Goal: Task Accomplishment & Management: Manage account settings

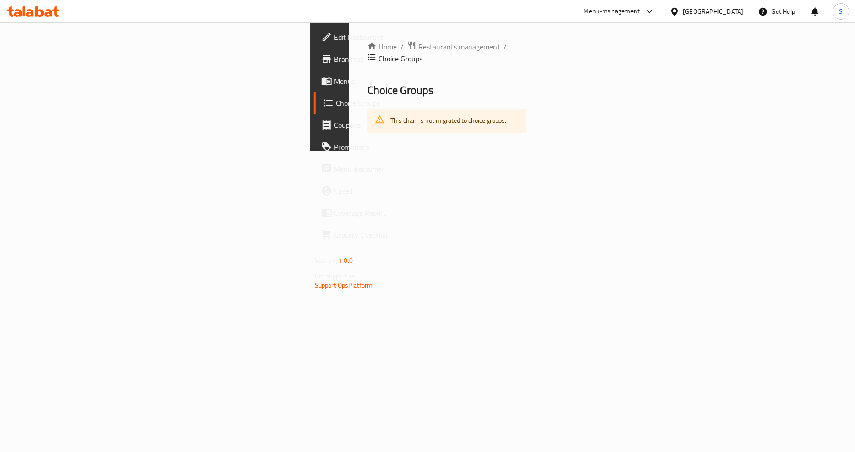
click at [418, 49] on span "Restaurants management" at bounding box center [459, 46] width 82 height 11
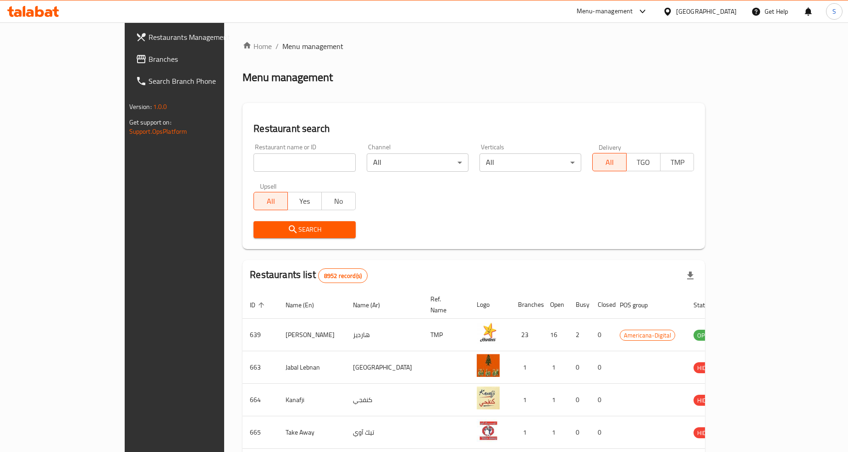
click at [727, 10] on div "[GEOGRAPHIC_DATA]" at bounding box center [706, 11] width 60 height 10
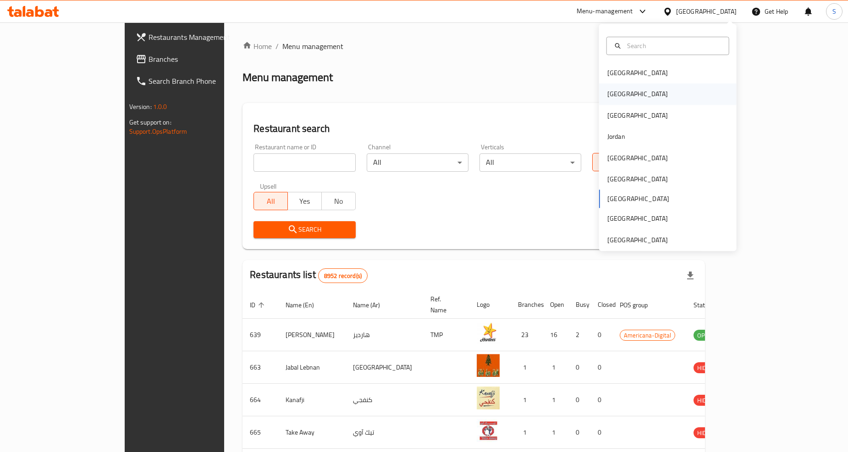
click at [620, 93] on div "[GEOGRAPHIC_DATA]" at bounding box center [637, 94] width 75 height 21
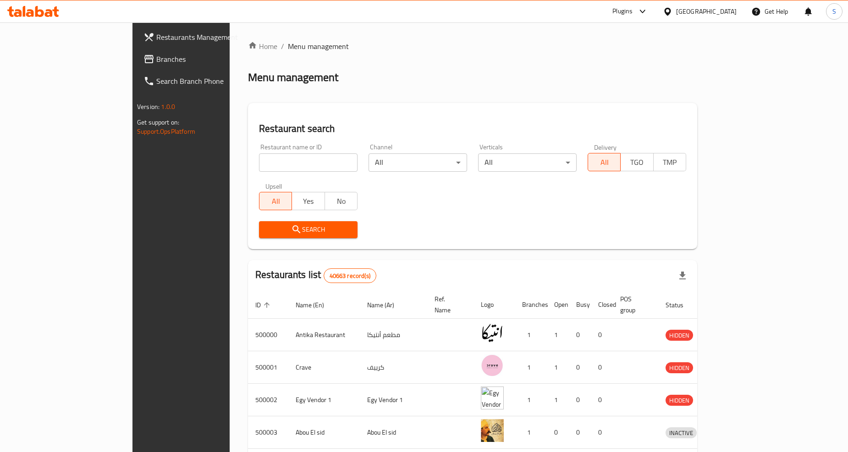
click at [259, 164] on input "search" at bounding box center [308, 162] width 99 height 18
paste input "502273"
type input "502273"
click button "Search" at bounding box center [308, 229] width 99 height 17
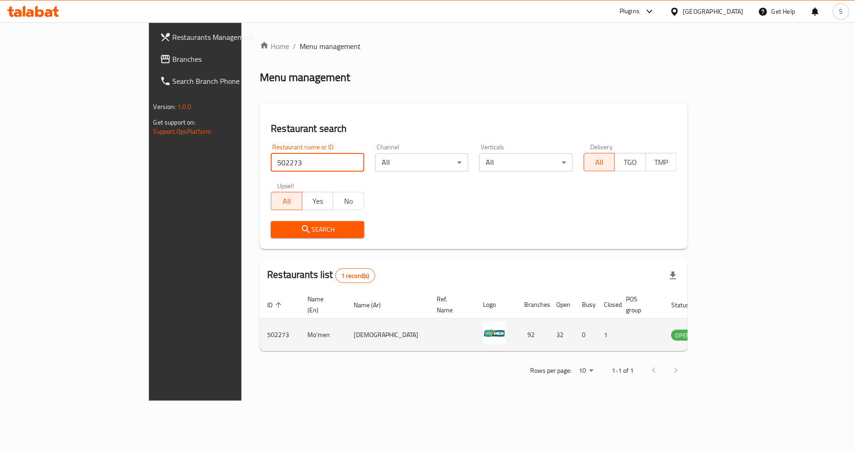
click at [730, 332] on icon "enhanced table" at bounding box center [725, 336] width 10 height 8
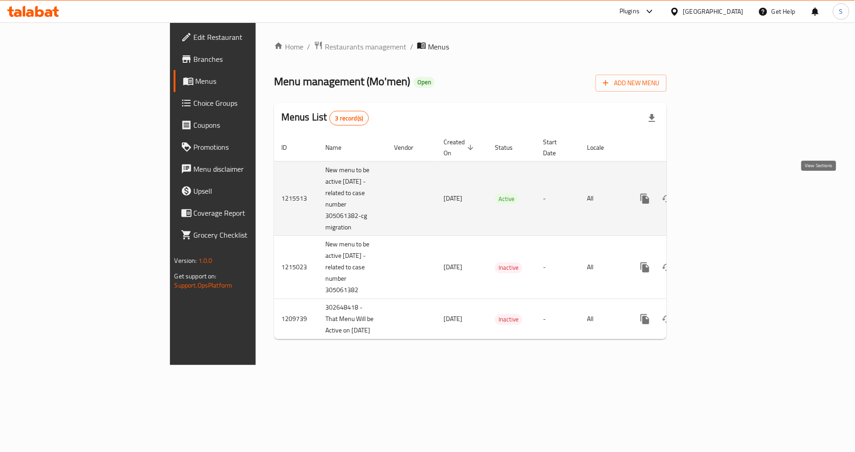
click at [715, 195] on icon "enhanced table" at bounding box center [711, 199] width 8 height 8
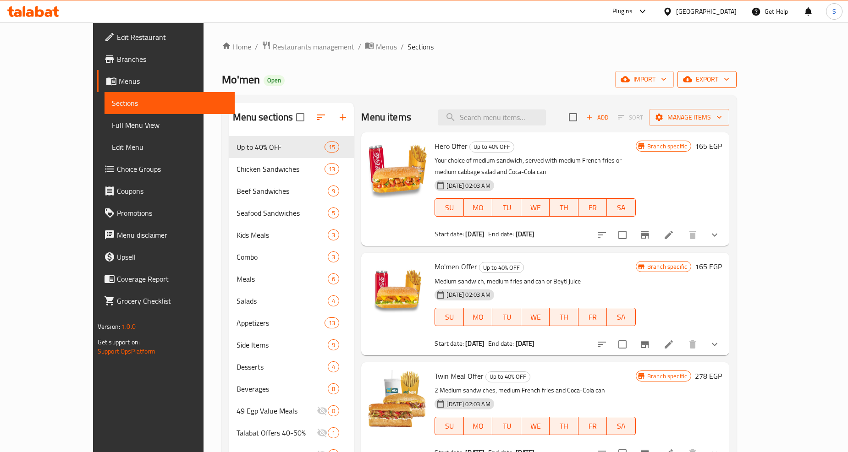
click at [729, 80] on span "export" at bounding box center [706, 79] width 44 height 11
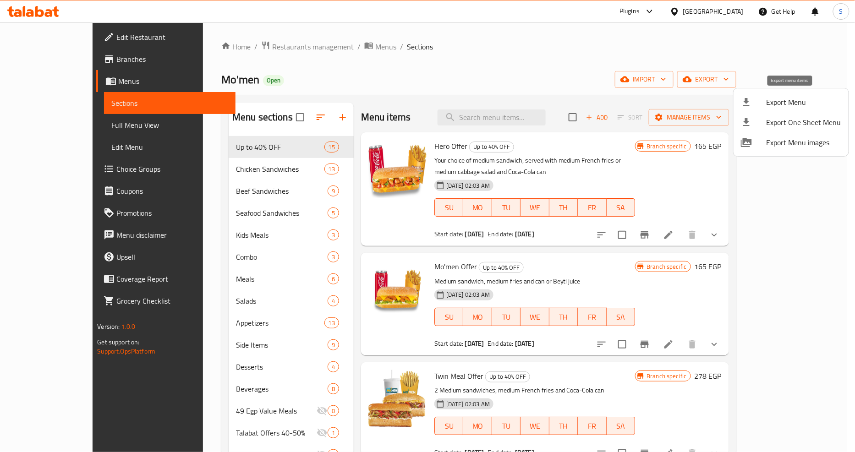
click at [794, 105] on span "Export Menu" at bounding box center [803, 102] width 75 height 11
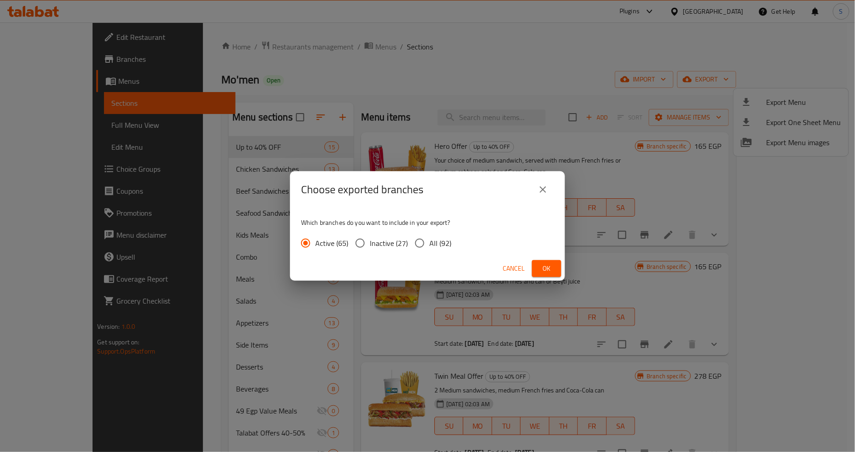
click at [437, 246] on span "All (92)" at bounding box center [440, 243] width 22 height 11
click at [429, 246] on input "All (92)" at bounding box center [419, 243] width 19 height 19
radio input "true"
click at [550, 266] on span "Ok" at bounding box center [546, 268] width 15 height 11
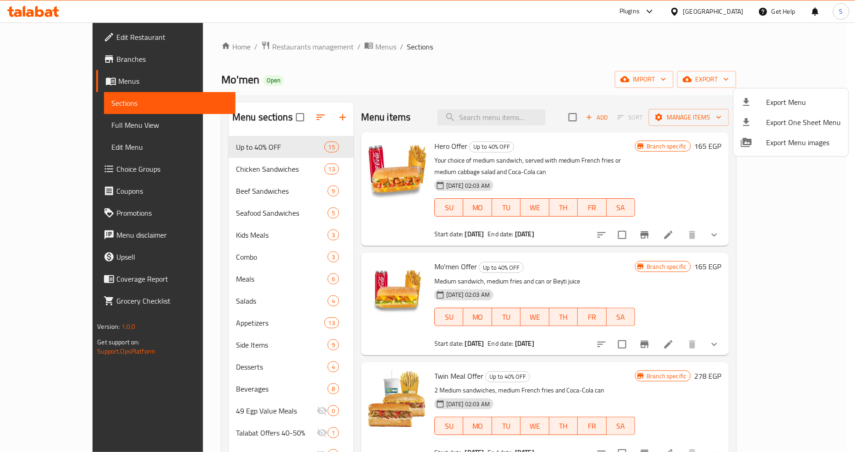
click at [580, 69] on div at bounding box center [427, 226] width 855 height 452
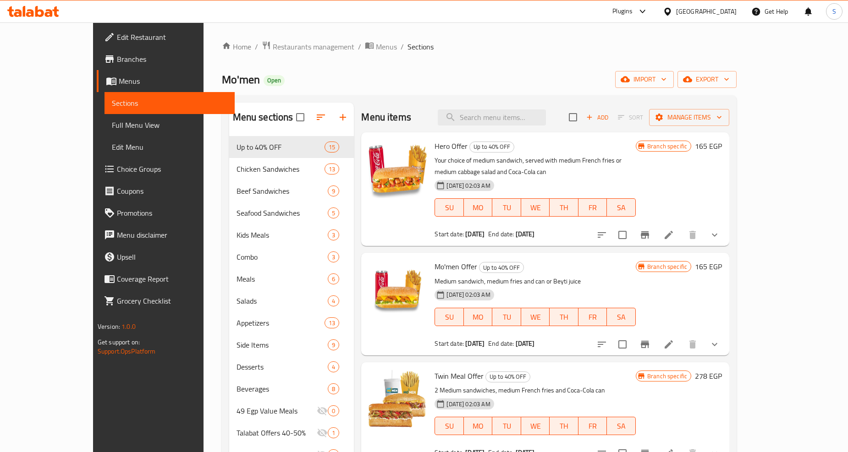
click at [117, 65] on span "Branches" at bounding box center [172, 59] width 110 height 11
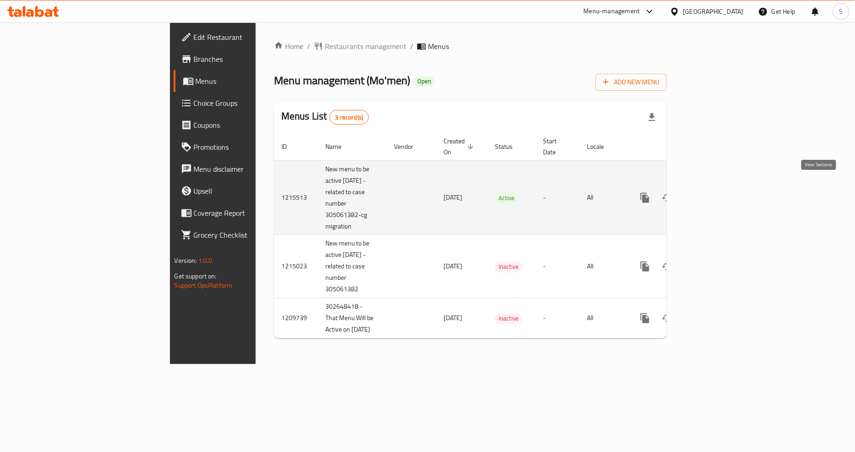
click at [715, 194] on icon "enhanced table" at bounding box center [711, 198] width 8 height 8
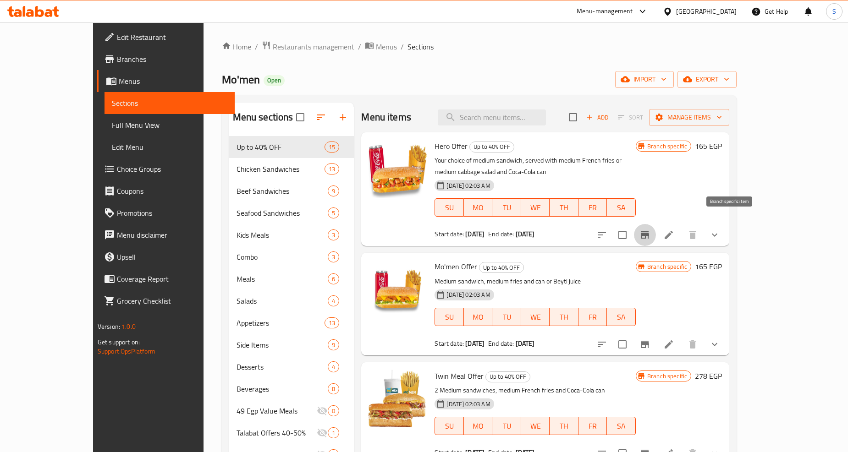
click at [650, 230] on icon "Branch-specific-item" at bounding box center [644, 235] width 11 height 11
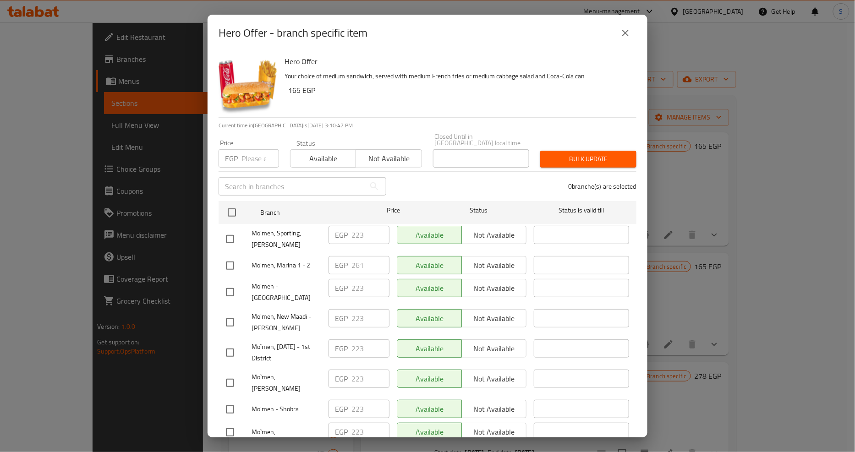
click at [629, 36] on icon "close" at bounding box center [625, 32] width 11 height 11
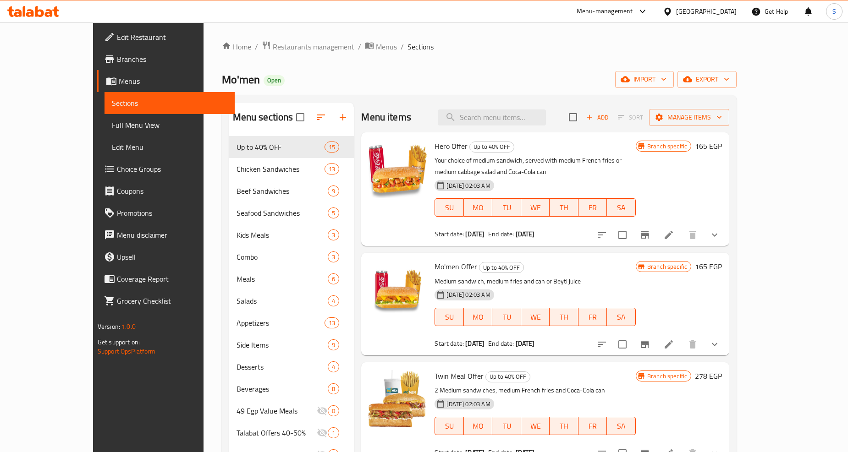
click at [725, 224] on button "show more" at bounding box center [714, 235] width 22 height 22
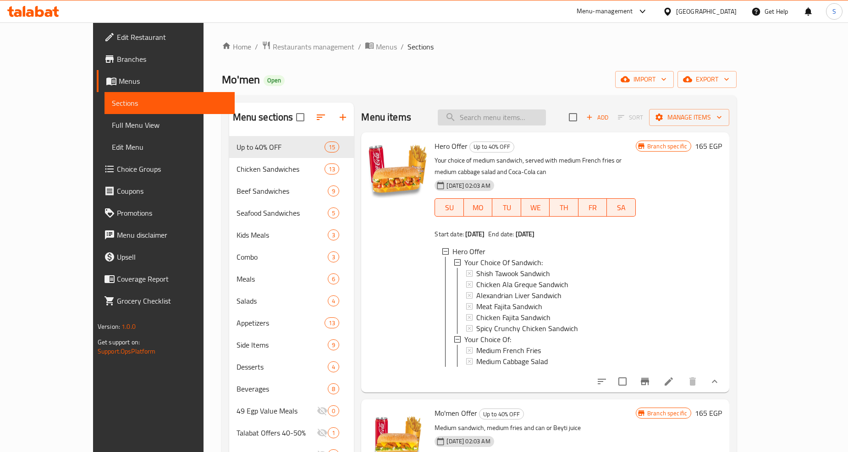
click at [506, 121] on input "search" at bounding box center [492, 117] width 108 height 16
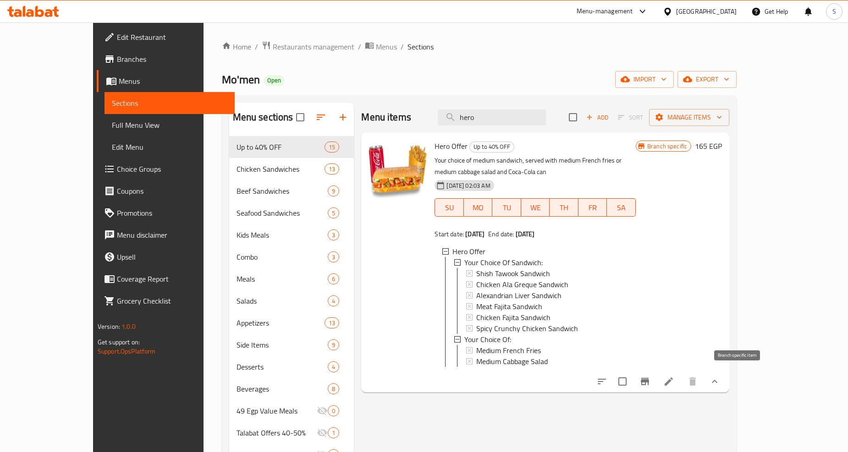
type input "hero"
click at [649, 378] on icon "Branch-specific-item" at bounding box center [644, 381] width 8 height 7
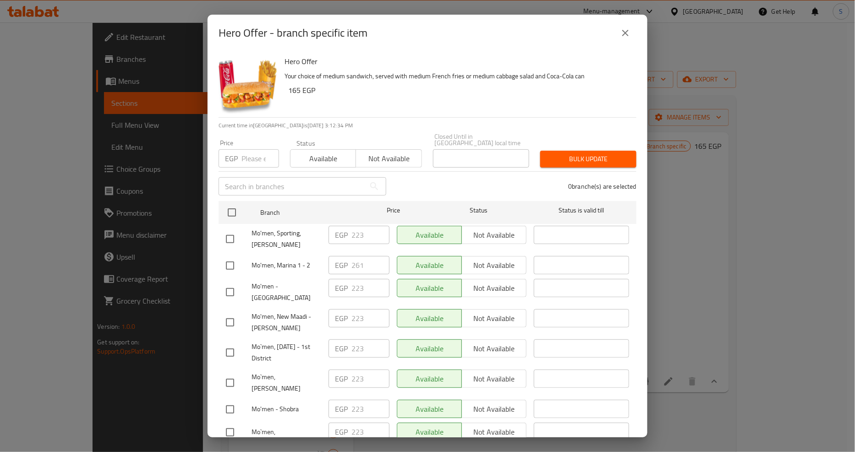
click at [626, 35] on icon "close" at bounding box center [625, 32] width 11 height 11
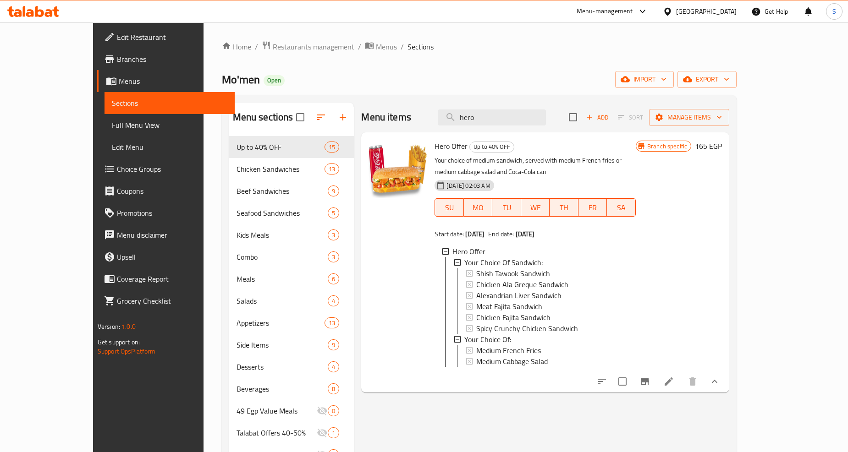
click at [496, 133] on div "Hero Offer Up to 40% OFF Your choice of medium sandwich, served with medium Fre…" at bounding box center [545, 262] width 368 height 260
click at [505, 119] on input "hero" at bounding box center [492, 117] width 108 height 16
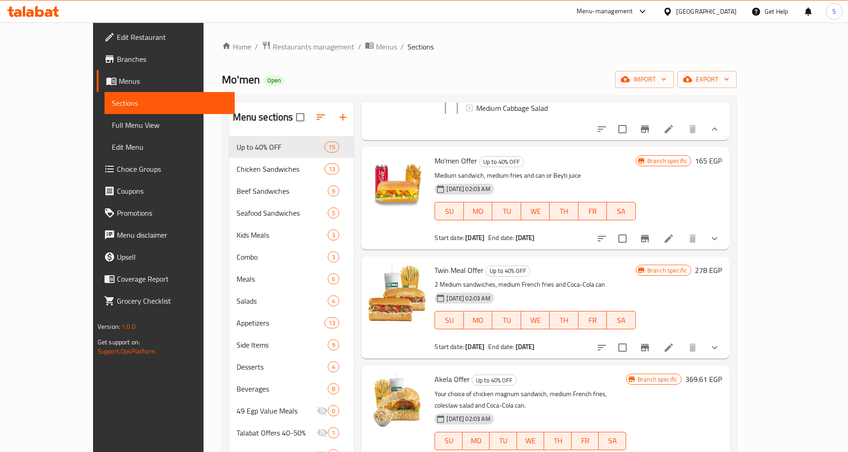
scroll to position [254, 0]
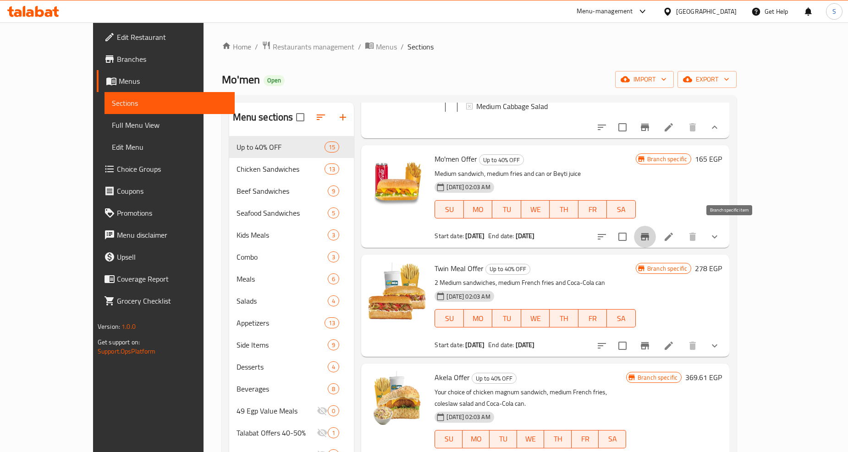
click at [650, 234] on icon "Branch-specific-item" at bounding box center [644, 236] width 11 height 11
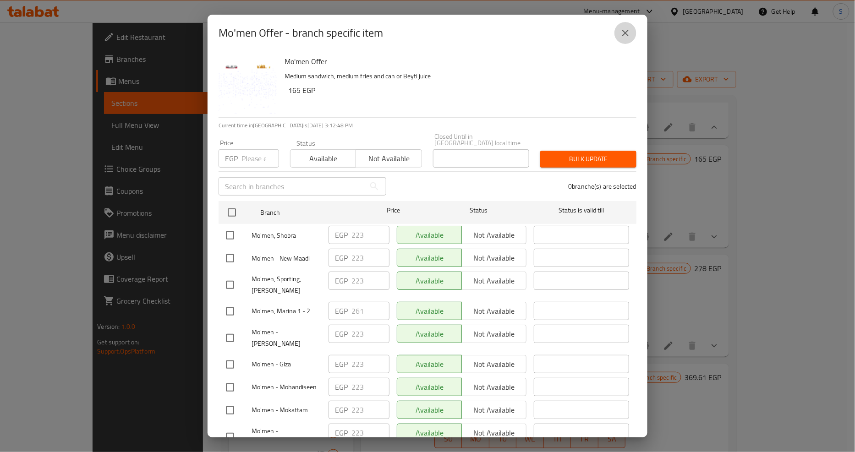
click at [624, 34] on icon "close" at bounding box center [625, 33] width 6 height 6
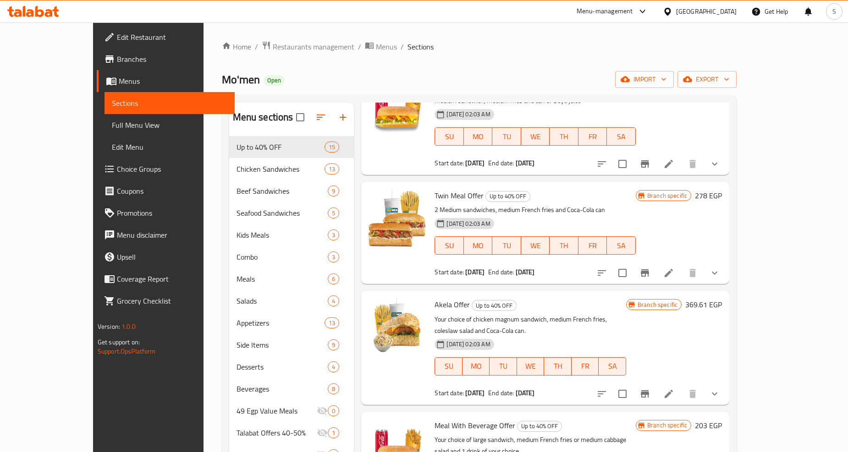
scroll to position [305, 0]
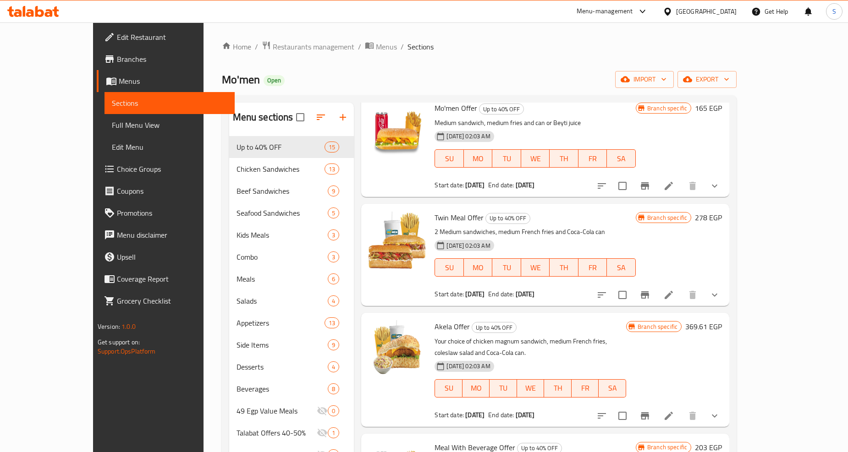
click at [436, 58] on div "Home / Restaurants management / Menus / Sections Mo'men Open import export Menu…" at bounding box center [479, 380] width 515 height 678
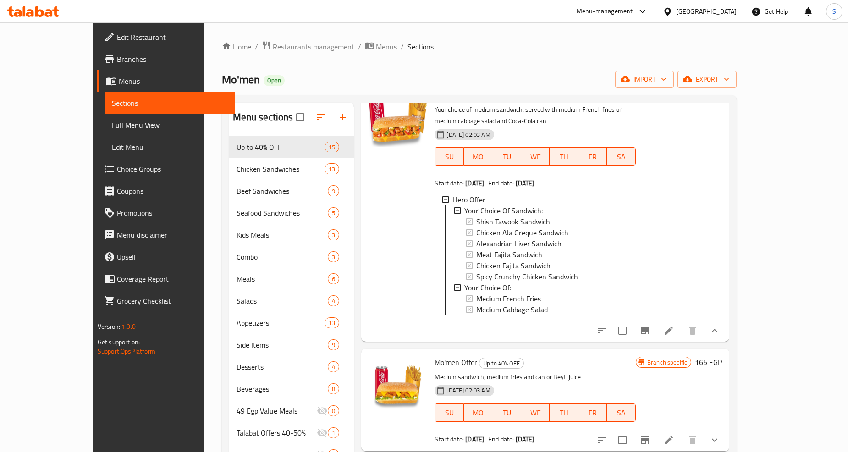
scroll to position [0, 0]
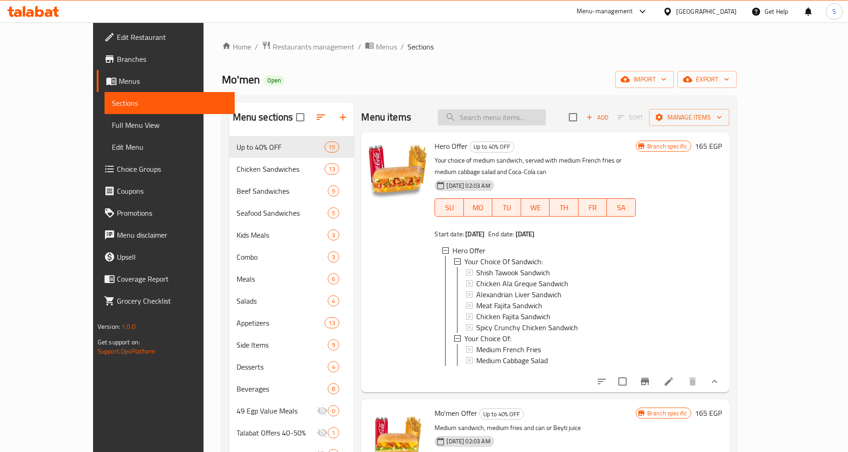
click at [512, 125] on input "search" at bounding box center [492, 117] width 108 height 16
click at [519, 126] on div "Menu items Add Sort Manage items" at bounding box center [545, 118] width 368 height 30
click at [519, 125] on div "Menu items Add Sort Manage items" at bounding box center [545, 118] width 368 height 30
click at [520, 120] on input "search" at bounding box center [492, 117] width 108 height 16
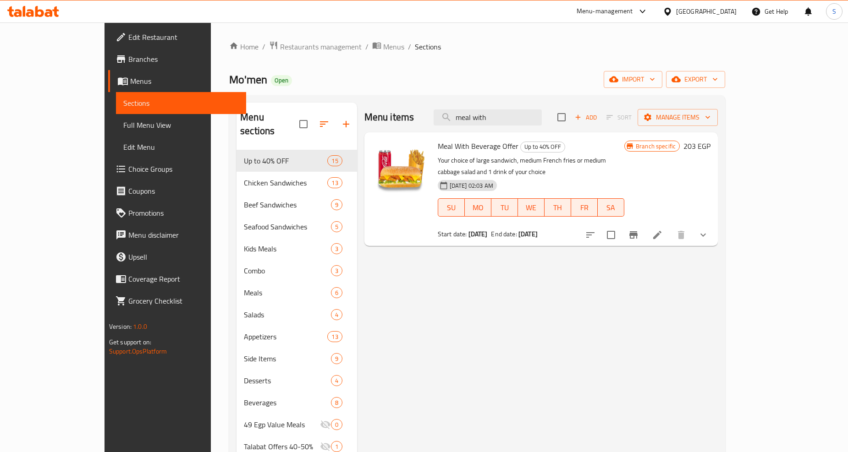
click at [639, 230] on icon "Branch-specific-item" at bounding box center [633, 235] width 11 height 11
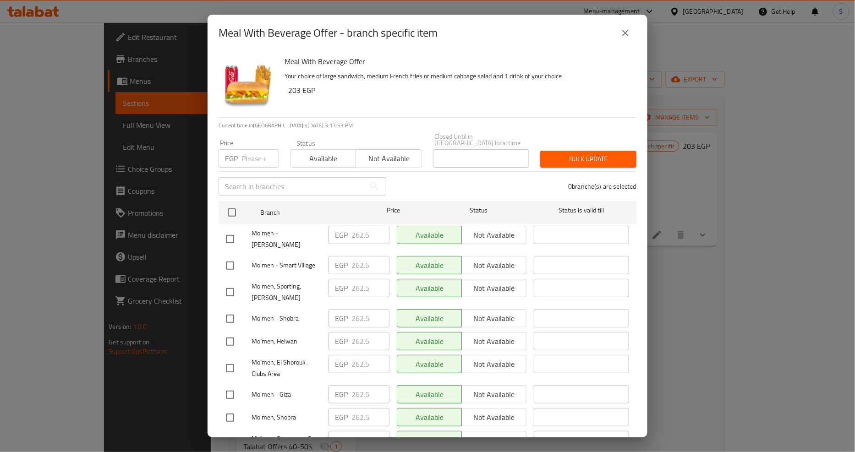
click at [630, 33] on icon "close" at bounding box center [625, 32] width 11 height 11
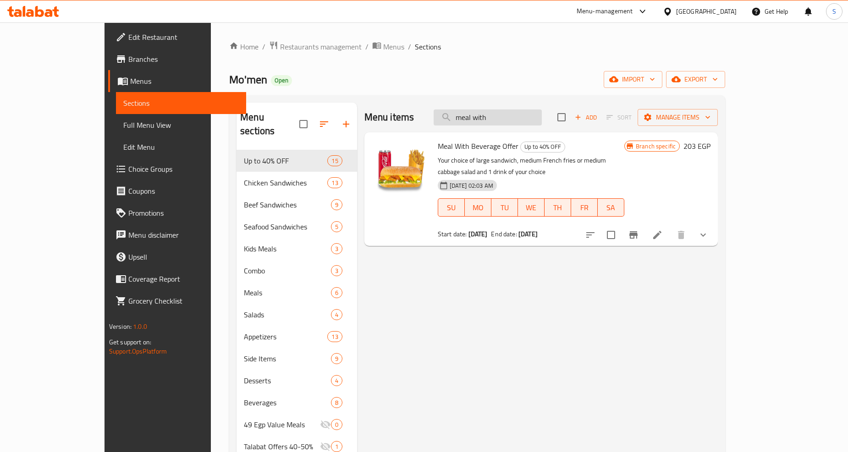
click at [505, 124] on input "meal with" at bounding box center [487, 117] width 108 height 16
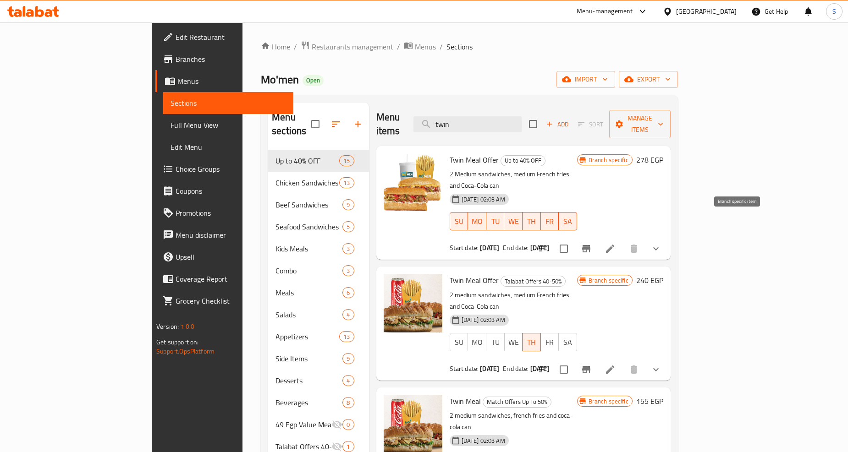
click at [590, 245] on icon "Branch-specific-item" at bounding box center [586, 248] width 8 height 7
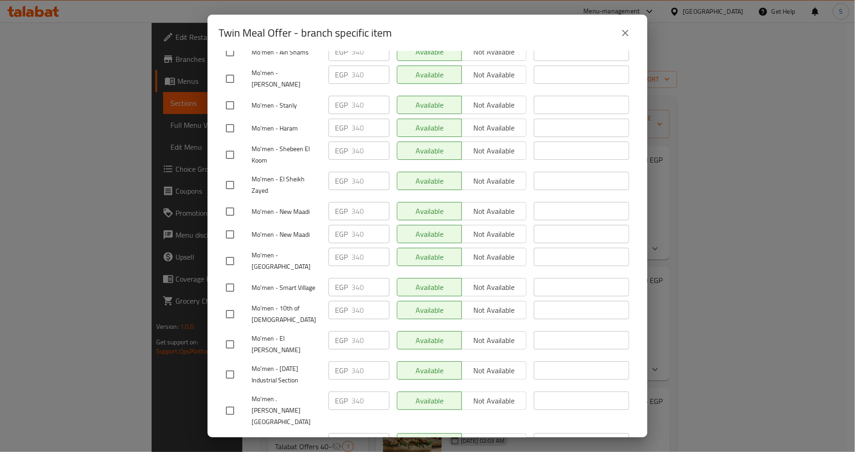
scroll to position [1272, 0]
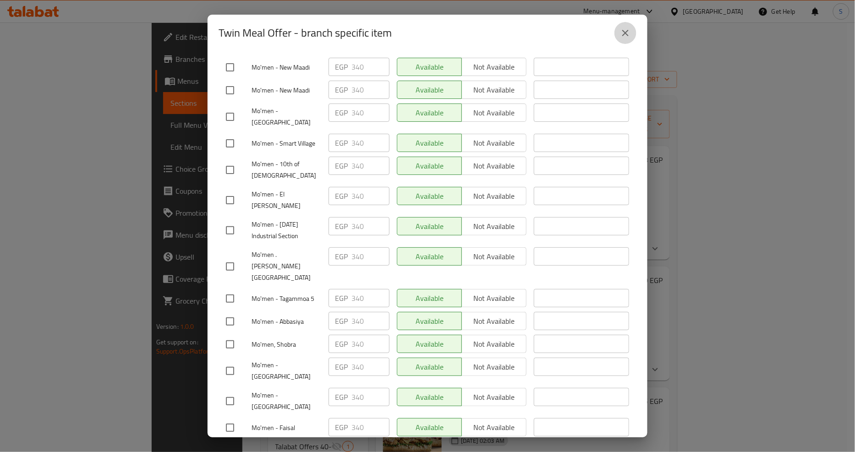
click at [627, 34] on icon "close" at bounding box center [625, 33] width 6 height 6
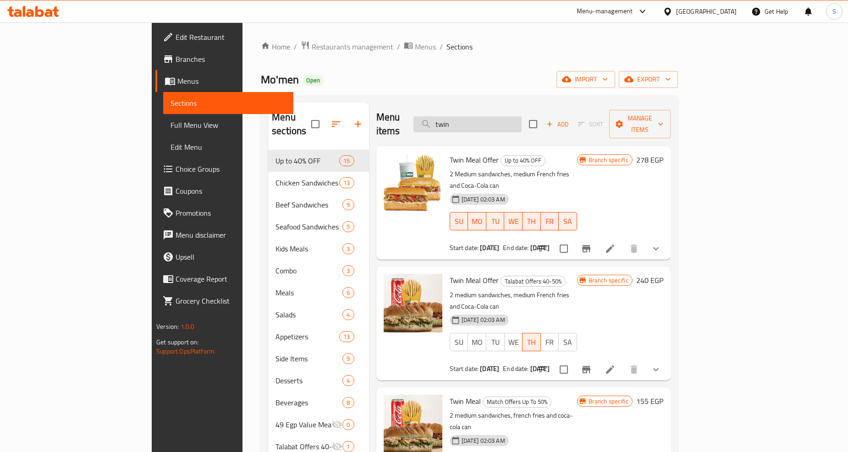
click at [514, 120] on input "twin" at bounding box center [467, 124] width 108 height 16
click at [514, 119] on input "twin" at bounding box center [467, 124] width 108 height 16
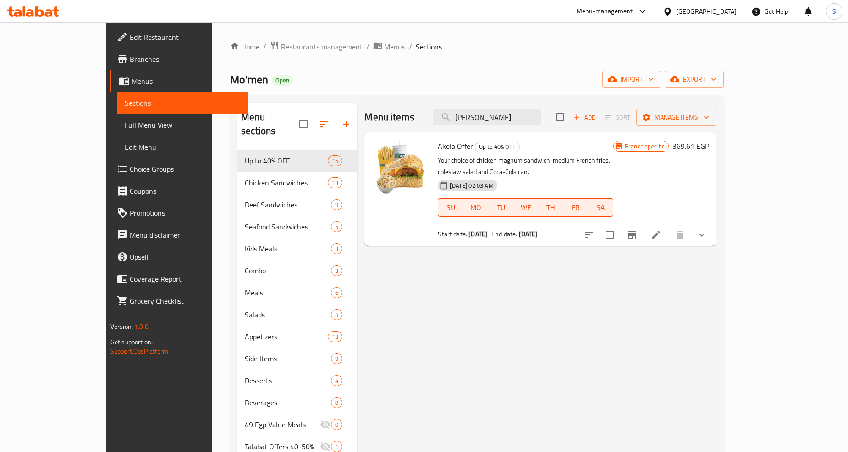
click at [712, 230] on button "show more" at bounding box center [701, 235] width 22 height 22
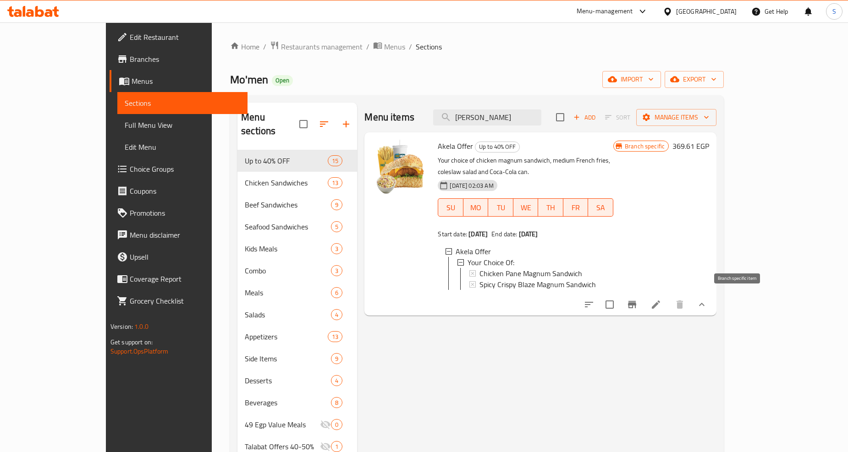
click at [643, 304] on button "Branch-specific-item" at bounding box center [632, 305] width 22 height 22
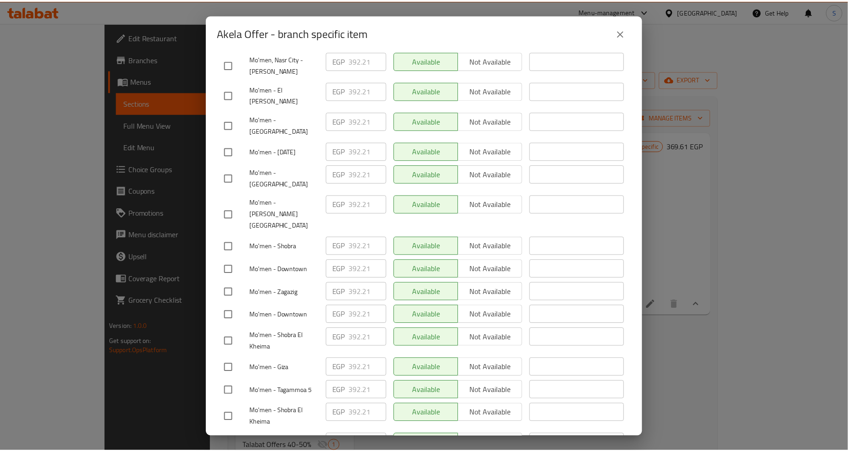
scroll to position [1323, 0]
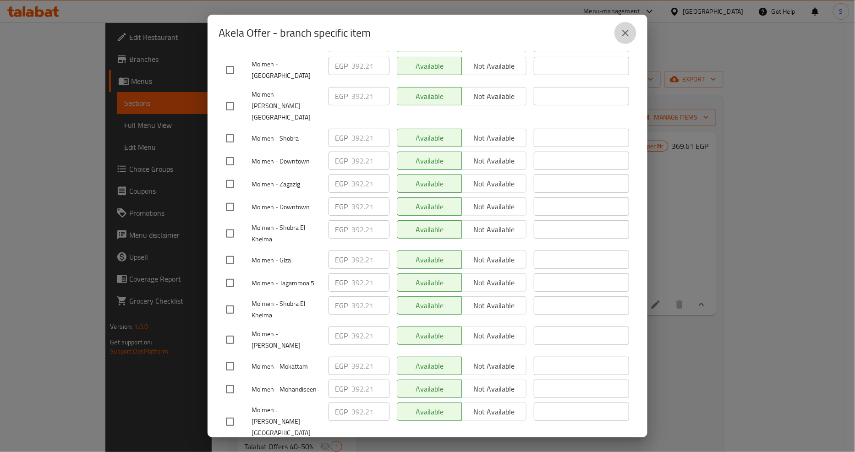
click at [631, 33] on button "close" at bounding box center [625, 33] width 22 height 22
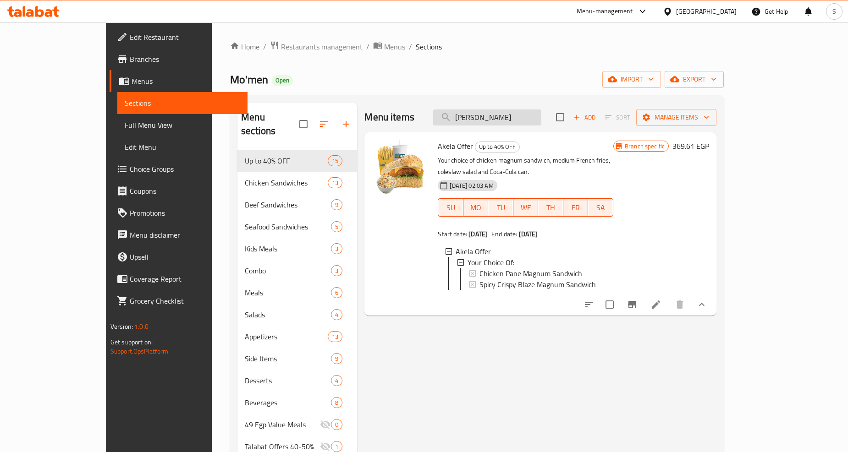
click at [509, 117] on input "[PERSON_NAME]" at bounding box center [487, 117] width 108 height 16
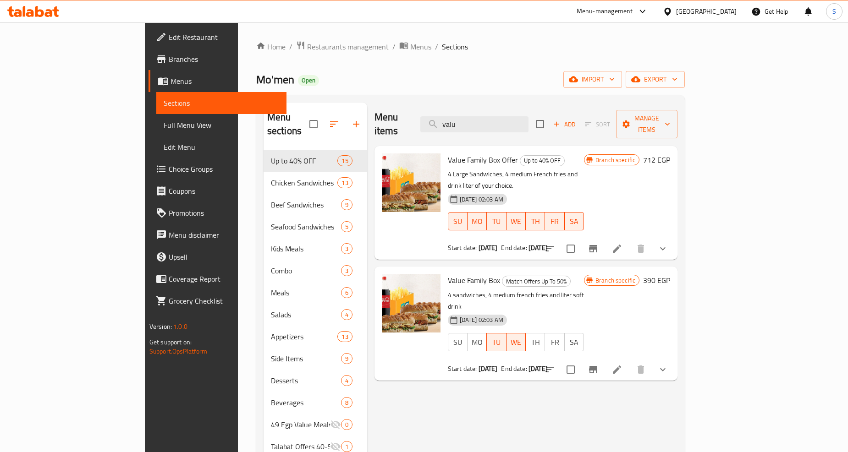
type input "valu"
click at [169, 60] on span "Branches" at bounding box center [224, 59] width 110 height 11
